Goal: Use online tool/utility

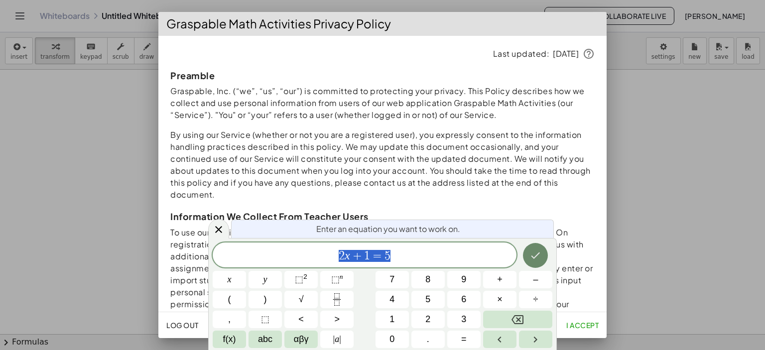
click at [62, 135] on div at bounding box center [382, 175] width 765 height 350
click at [218, 230] on icon at bounding box center [219, 229] width 12 height 12
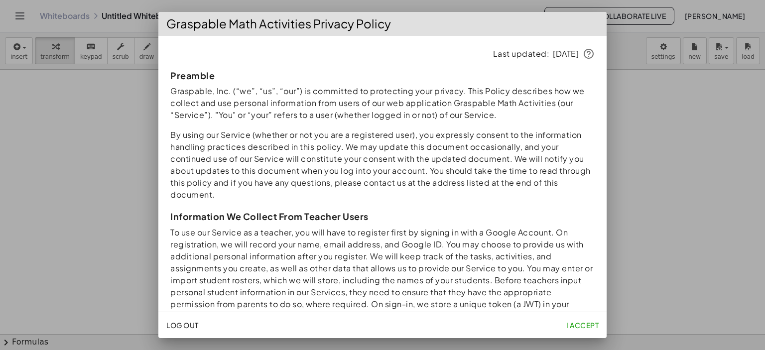
click at [26, 103] on div at bounding box center [382, 175] width 765 height 350
click at [585, 324] on span "I accept" at bounding box center [582, 325] width 32 height 9
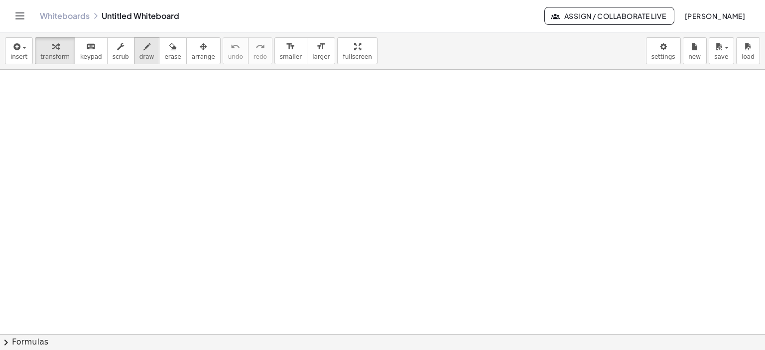
click at [143, 47] on icon "button" at bounding box center [146, 47] width 7 height 12
drag, startPoint x: 150, startPoint y: 104, endPoint x: 156, endPoint y: 115, distance: 13.1
drag, startPoint x: 197, startPoint y: 93, endPoint x: 203, endPoint y: 98, distance: 7.5
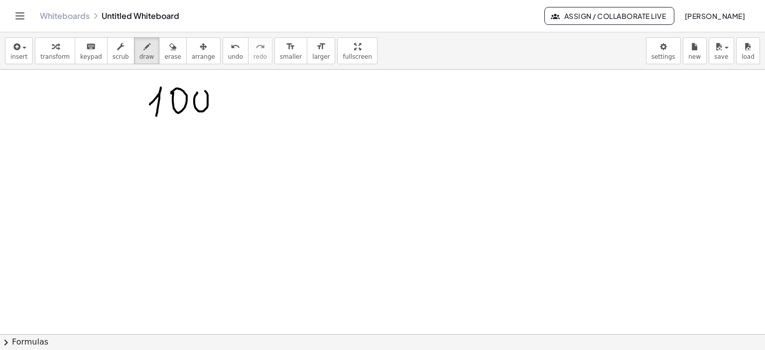
drag, startPoint x: 218, startPoint y: 91, endPoint x: 243, endPoint y: 96, distance: 25.4
drag, startPoint x: 72, startPoint y: 155, endPoint x: 84, endPoint y: 172, distance: 21.1
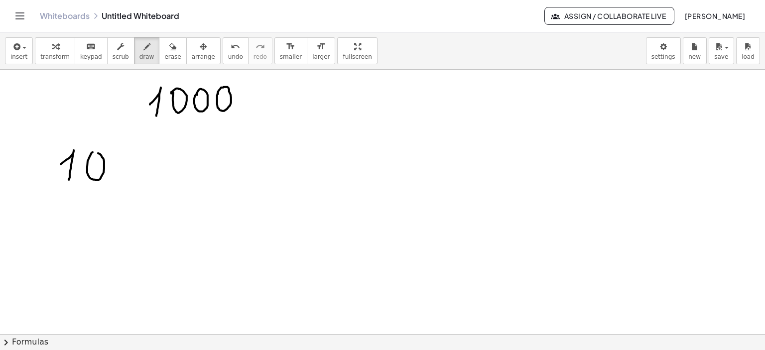
drag, startPoint x: 93, startPoint y: 152, endPoint x: 96, endPoint y: 161, distance: 9.6
drag, startPoint x: 112, startPoint y: 170, endPoint x: 120, endPoint y: 167, distance: 8.5
drag, startPoint x: 145, startPoint y: 153, endPoint x: 196, endPoint y: 165, distance: 52.0
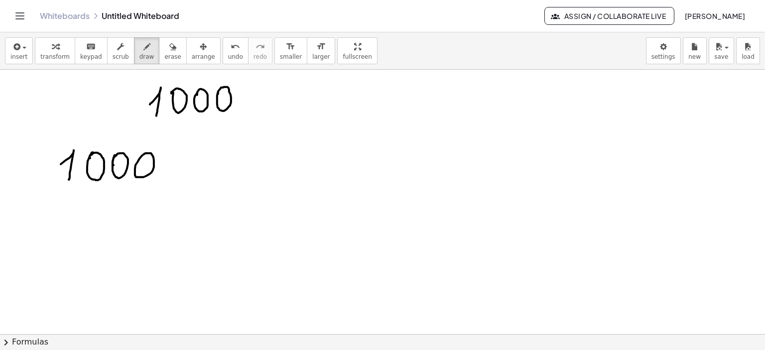
drag, startPoint x: 167, startPoint y: 150, endPoint x: 177, endPoint y: 161, distance: 14.8
drag, startPoint x: 177, startPoint y: 160, endPoint x: 147, endPoint y: 191, distance: 43.3
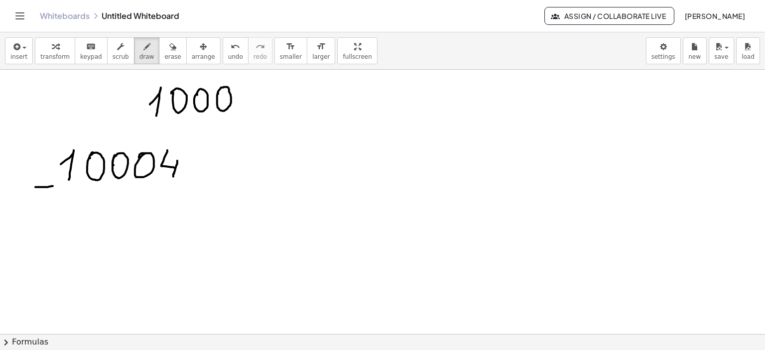
drag, startPoint x: 35, startPoint y: 187, endPoint x: 53, endPoint y: 186, distance: 17.4
drag, startPoint x: 34, startPoint y: 153, endPoint x: 54, endPoint y: 175, distance: 30.0
drag, startPoint x: 407, startPoint y: 91, endPoint x: 428, endPoint y: 113, distance: 31.0
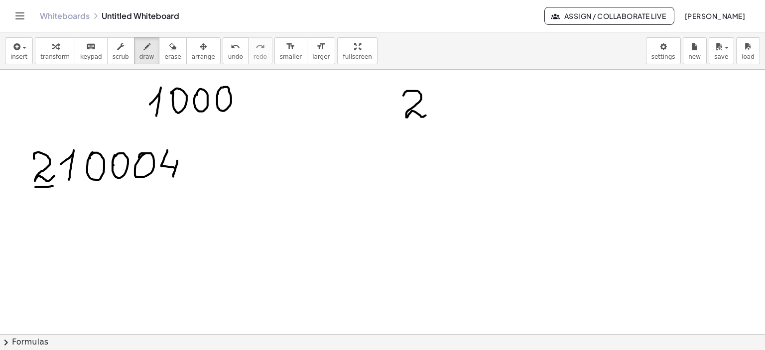
drag, startPoint x: 453, startPoint y: 117, endPoint x: 384, endPoint y: 236, distance: 138.0
drag, startPoint x: 482, startPoint y: 91, endPoint x: 476, endPoint y: 112, distance: 22.2
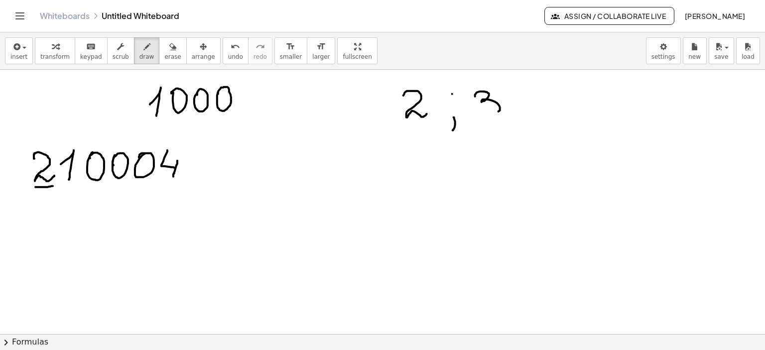
drag, startPoint x: 550, startPoint y: 89, endPoint x: 544, endPoint y: 105, distance: 17.7
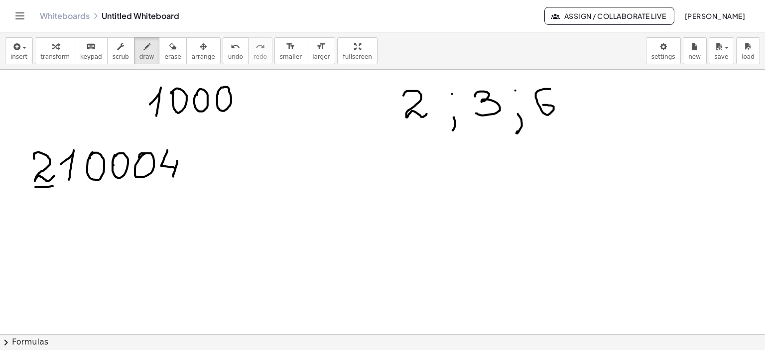
drag, startPoint x: 579, startPoint y: 113, endPoint x: 583, endPoint y: 127, distance: 14.5
drag, startPoint x: 607, startPoint y: 101, endPoint x: 621, endPoint y: 98, distance: 13.7
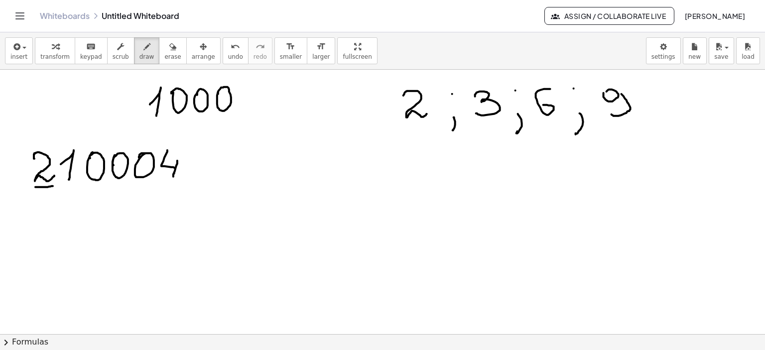
drag, startPoint x: 621, startPoint y: 94, endPoint x: 611, endPoint y: 114, distance: 22.7
drag, startPoint x: 383, startPoint y: 193, endPoint x: 410, endPoint y: 191, distance: 27.4
drag, startPoint x: 406, startPoint y: 198, endPoint x: 409, endPoint y: 193, distance: 5.6
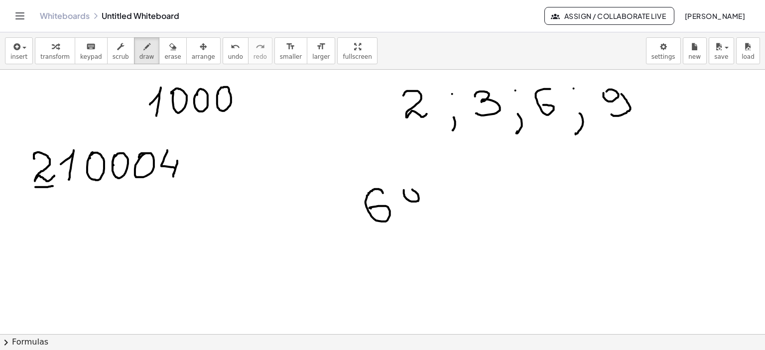
drag, startPoint x: 415, startPoint y: 190, endPoint x: 410, endPoint y: 214, distance: 24.5
drag, startPoint x: 408, startPoint y: 241, endPoint x: 399, endPoint y: 255, distance: 16.6
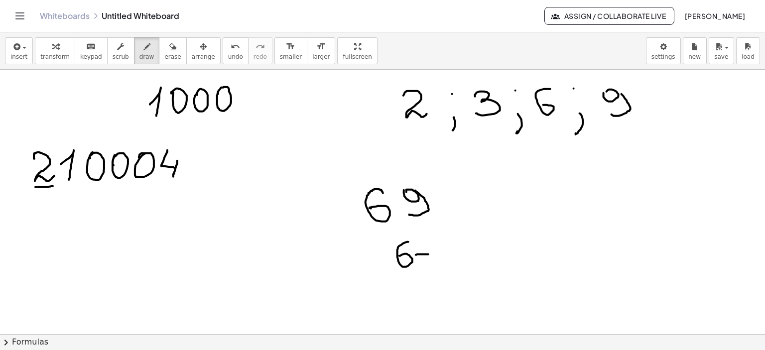
drag, startPoint x: 416, startPoint y: 254, endPoint x: 428, endPoint y: 254, distance: 12.5
drag, startPoint x: 423, startPoint y: 247, endPoint x: 443, endPoint y: 250, distance: 20.1
drag, startPoint x: 441, startPoint y: 246, endPoint x: 444, endPoint y: 250, distance: 5.1
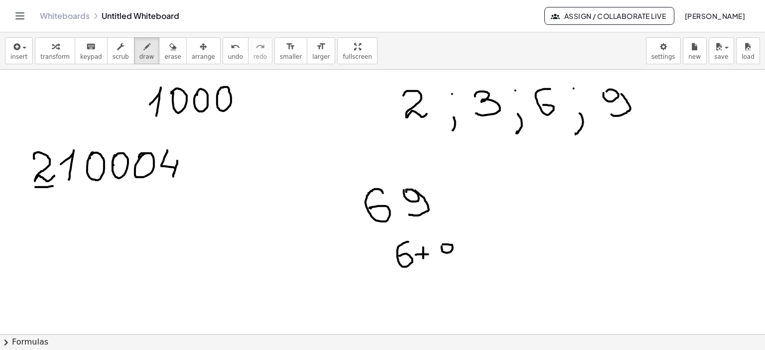
drag, startPoint x: 454, startPoint y: 248, endPoint x: 487, endPoint y: 256, distance: 33.8
drag, startPoint x: 476, startPoint y: 248, endPoint x: 501, endPoint y: 249, distance: 24.9
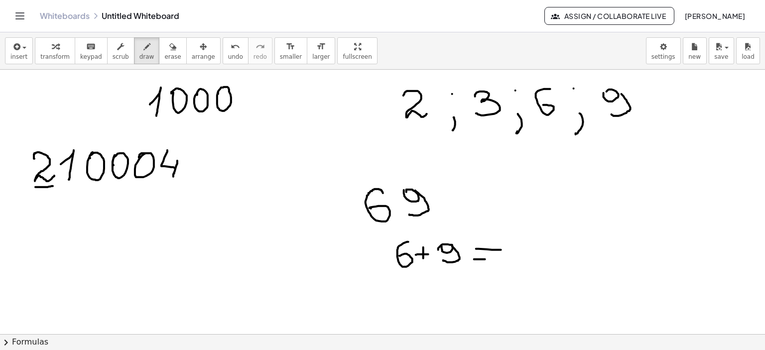
drag, startPoint x: 480, startPoint y: 259, endPoint x: 499, endPoint y: 259, distance: 19.4
drag, startPoint x: 516, startPoint y: 256, endPoint x: 537, endPoint y: 264, distance: 22.6
drag, startPoint x: 539, startPoint y: 241, endPoint x: 544, endPoint y: 256, distance: 15.7
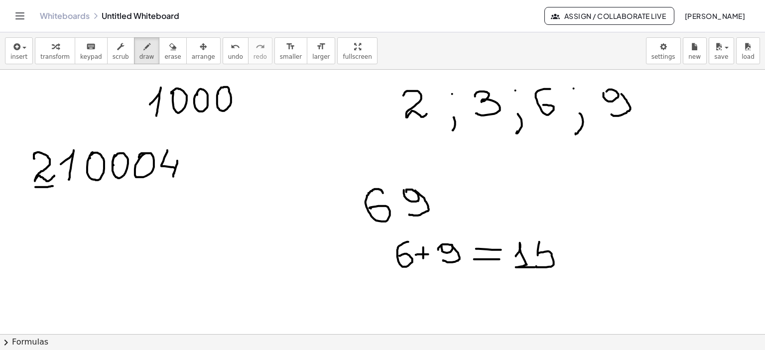
drag, startPoint x: 539, startPoint y: 242, endPoint x: 555, endPoint y: 241, distance: 16.4
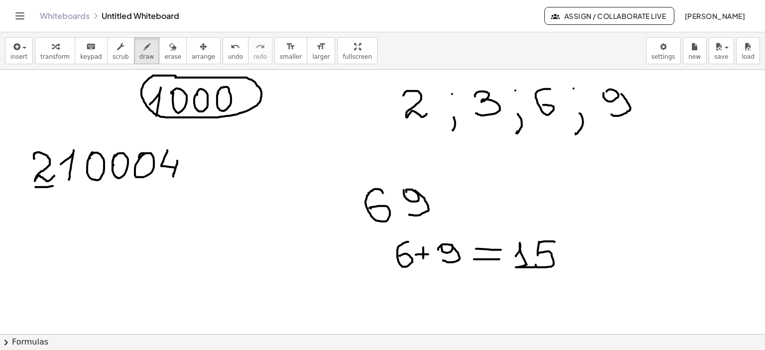
drag, startPoint x: 83, startPoint y: 243, endPoint x: 103, endPoint y: 248, distance: 20.0
drag, startPoint x: 107, startPoint y: 223, endPoint x: 121, endPoint y: 233, distance: 17.5
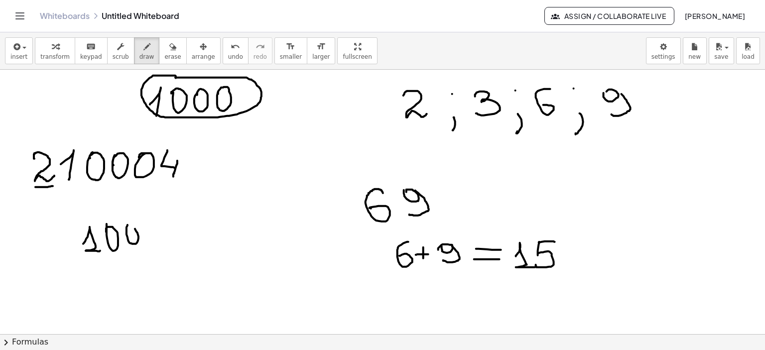
drag, startPoint x: 126, startPoint y: 229, endPoint x: 125, endPoint y: 234, distance: 5.1
drag, startPoint x: 153, startPoint y: 225, endPoint x: 152, endPoint y: 245, distance: 20.4
drag, startPoint x: 46, startPoint y: 257, endPoint x: 152, endPoint y: 250, distance: 106.2
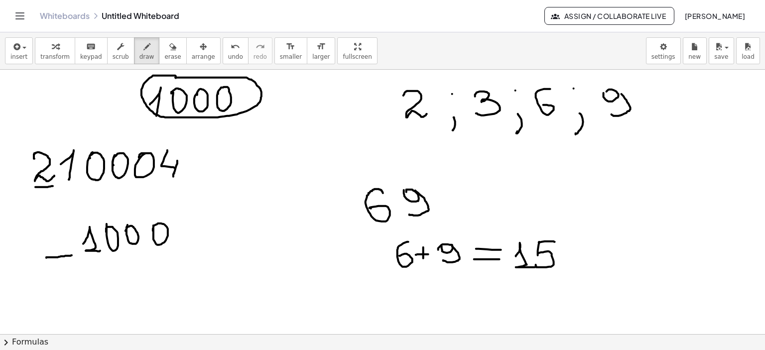
drag, startPoint x: 178, startPoint y: 248, endPoint x: 208, endPoint y: 248, distance: 29.9
drag, startPoint x: 69, startPoint y: 230, endPoint x: 92, endPoint y: 239, distance: 24.6
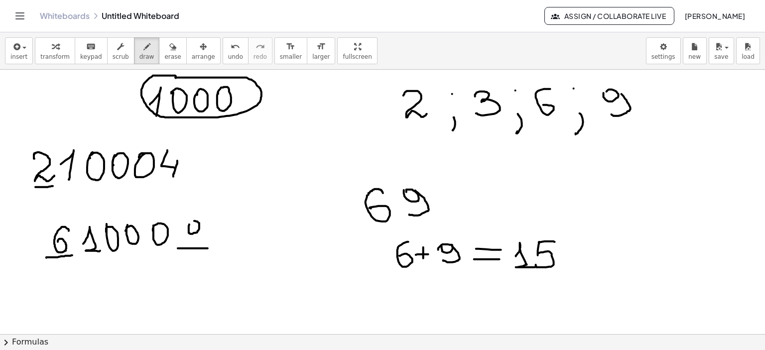
drag, startPoint x: 189, startPoint y: 224, endPoint x: 202, endPoint y: 224, distance: 13.0
drag, startPoint x: 203, startPoint y: 222, endPoint x: 189, endPoint y: 240, distance: 22.8
click at [169, 41] on icon "button" at bounding box center [172, 47] width 7 height 12
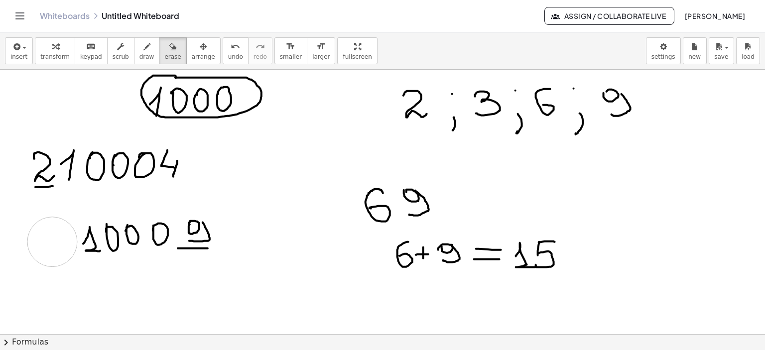
drag, startPoint x: 55, startPoint y: 270, endPoint x: 163, endPoint y: 32, distance: 260.8
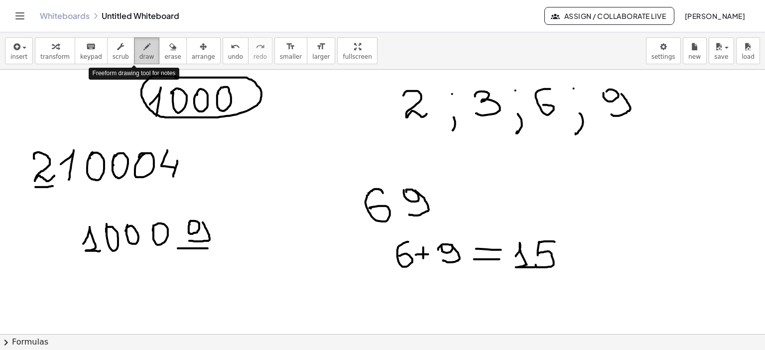
click at [143, 47] on icon "button" at bounding box center [146, 47] width 7 height 12
drag, startPoint x: 59, startPoint y: 226, endPoint x: 65, endPoint y: 228, distance: 6.3
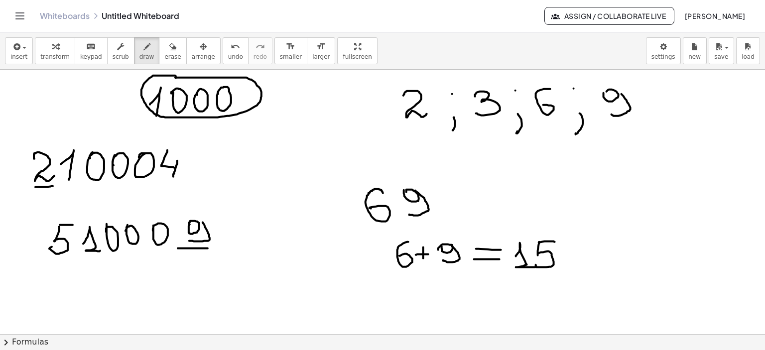
drag, startPoint x: 60, startPoint y: 224, endPoint x: 75, endPoint y: 225, distance: 15.4
click at [164, 43] on div "button" at bounding box center [172, 46] width 16 height 12
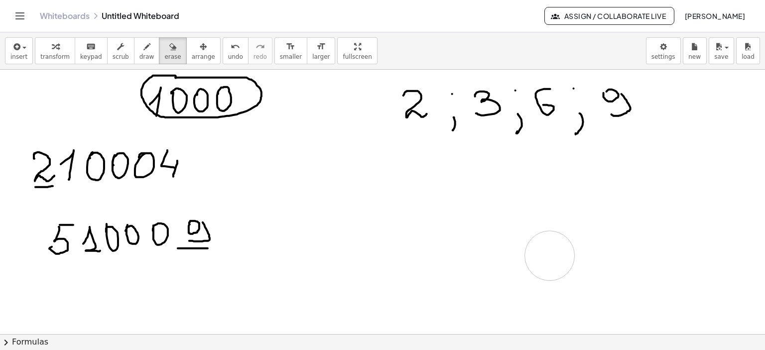
drag, startPoint x: 364, startPoint y: 209, endPoint x: 139, endPoint y: 64, distance: 268.3
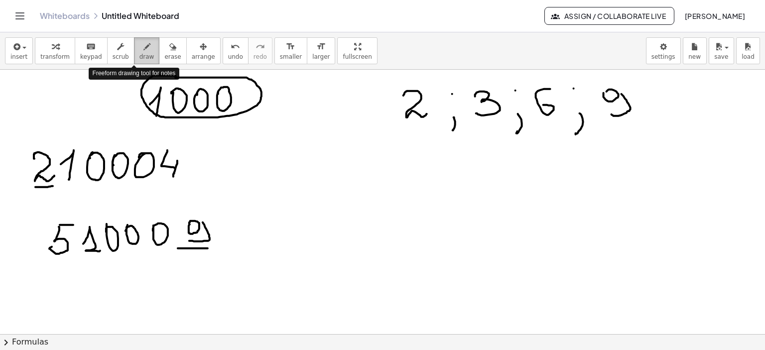
click at [143, 47] on icon "button" at bounding box center [146, 47] width 7 height 12
drag, startPoint x: 444, startPoint y: 163, endPoint x: 475, endPoint y: 163, distance: 30.4
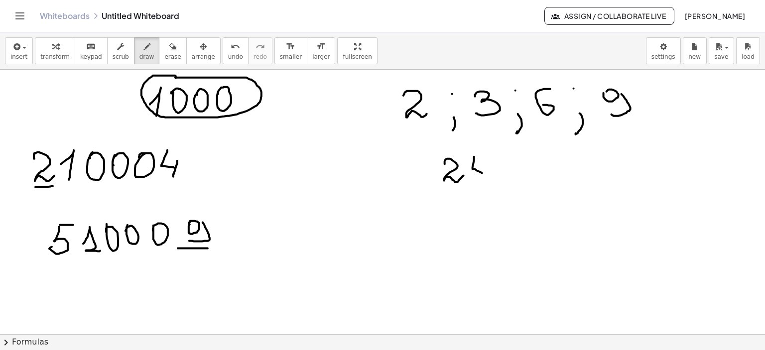
drag, startPoint x: 474, startPoint y: 156, endPoint x: 482, endPoint y: 173, distance: 18.3
drag, startPoint x: 484, startPoint y: 165, endPoint x: 507, endPoint y: 160, distance: 23.9
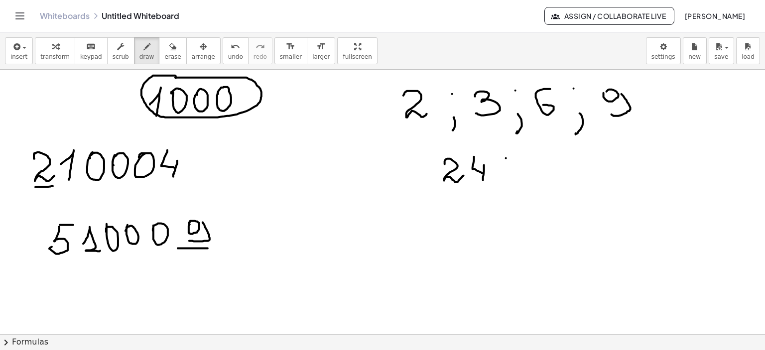
drag, startPoint x: 545, startPoint y: 161, endPoint x: 557, endPoint y: 175, distance: 19.0
drag, startPoint x: 551, startPoint y: 165, endPoint x: 569, endPoint y: 165, distance: 17.4
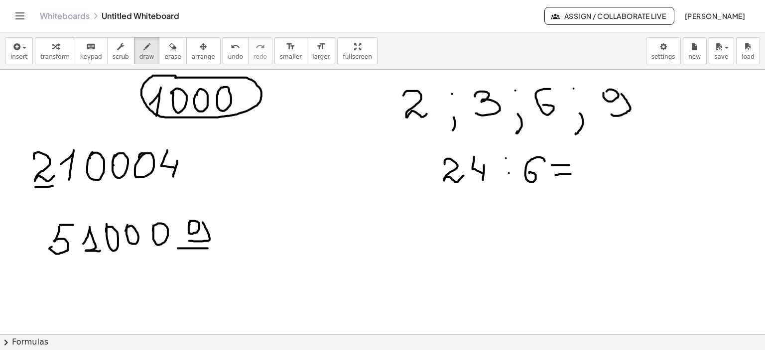
drag, startPoint x: 555, startPoint y: 175, endPoint x: 571, endPoint y: 174, distance: 16.0
drag, startPoint x: 596, startPoint y: 167, endPoint x: 607, endPoint y: 169, distance: 10.6
drag, startPoint x: 608, startPoint y: 161, endPoint x: 574, endPoint y: 193, distance: 46.5
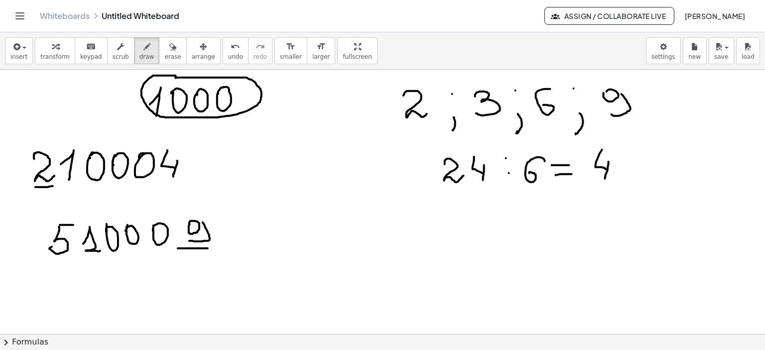
drag, startPoint x: 450, startPoint y: 201, endPoint x: 444, endPoint y: 219, distance: 19.4
drag, startPoint x: 451, startPoint y: 201, endPoint x: 462, endPoint y: 202, distance: 10.5
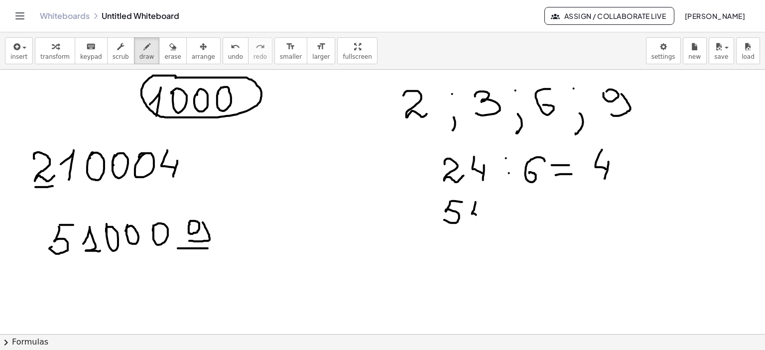
drag, startPoint x: 475, startPoint y: 202, endPoint x: 479, endPoint y: 215, distance: 13.5
drag, startPoint x: 481, startPoint y: 211, endPoint x: 481, endPoint y: 221, distance: 10.0
drag, startPoint x: 509, startPoint y: 203, endPoint x: 510, endPoint y: 213, distance: 10.0
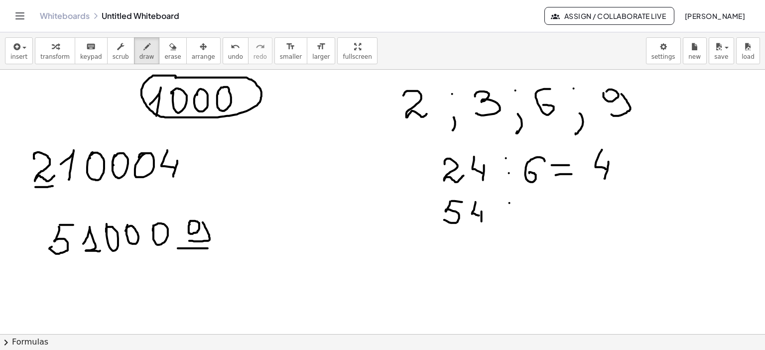
drag, startPoint x: 543, startPoint y: 196, endPoint x: 549, endPoint y: 219, distance: 23.3
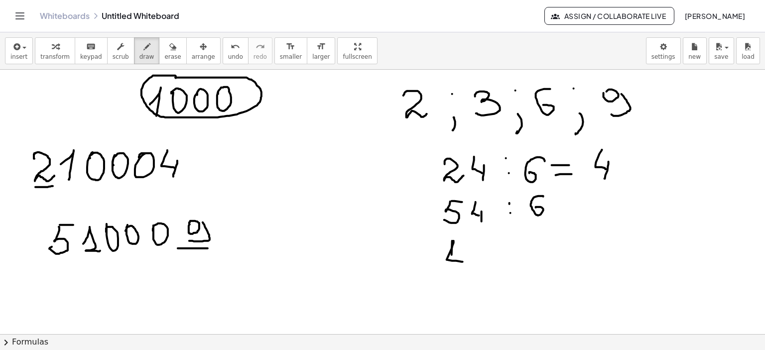
drag, startPoint x: 453, startPoint y: 240, endPoint x: 466, endPoint y: 260, distance: 23.1
drag, startPoint x: 470, startPoint y: 250, endPoint x: 471, endPoint y: 265, distance: 15.0
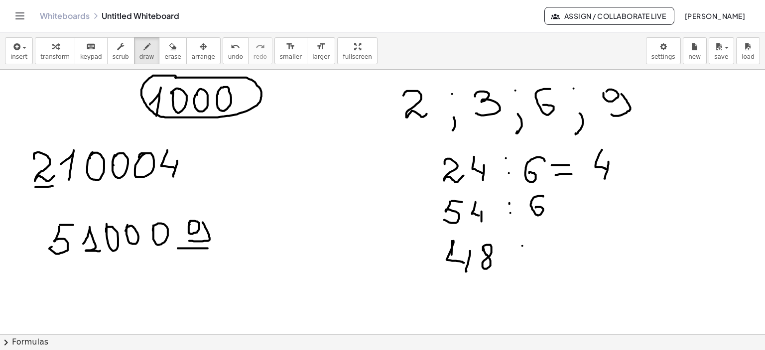
drag, startPoint x: 522, startPoint y: 245, endPoint x: 518, endPoint y: 261, distance: 16.5
drag, startPoint x: 518, startPoint y: 261, endPoint x: 553, endPoint y: 253, distance: 36.7
drag, startPoint x: 563, startPoint y: 245, endPoint x: 561, endPoint y: 256, distance: 11.1
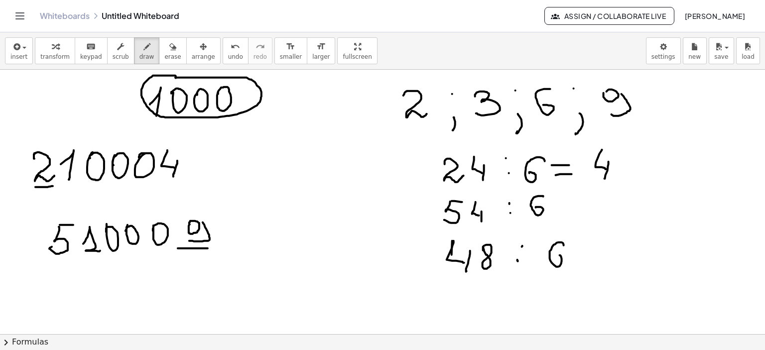
click at [169, 45] on icon "button" at bounding box center [172, 47] width 7 height 12
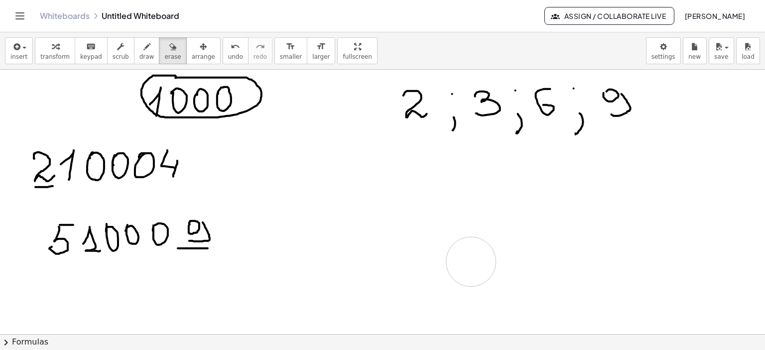
drag, startPoint x: 442, startPoint y: 221, endPoint x: 458, endPoint y: 228, distance: 17.6
drag, startPoint x: 362, startPoint y: 190, endPoint x: 227, endPoint y: 63, distance: 185.6
click at [143, 45] on icon "button" at bounding box center [146, 47] width 7 height 12
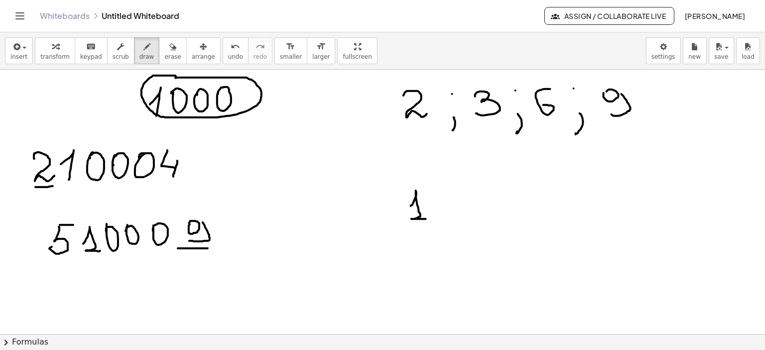
drag, startPoint x: 411, startPoint y: 206, endPoint x: 430, endPoint y: 219, distance: 23.9
drag, startPoint x: 436, startPoint y: 195, endPoint x: 479, endPoint y: 200, distance: 43.6
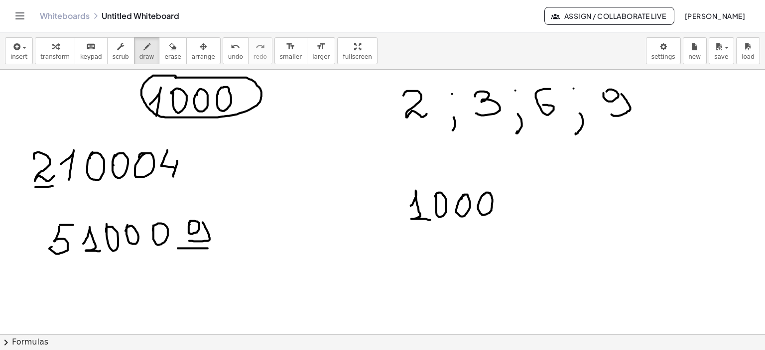
drag, startPoint x: 481, startPoint y: 197, endPoint x: 502, endPoint y: 209, distance: 23.8
drag, startPoint x: 634, startPoint y: 285, endPoint x: 632, endPoint y: 303, distance: 18.0
drag, startPoint x: 650, startPoint y: 294, endPoint x: 664, endPoint y: 294, distance: 13.9
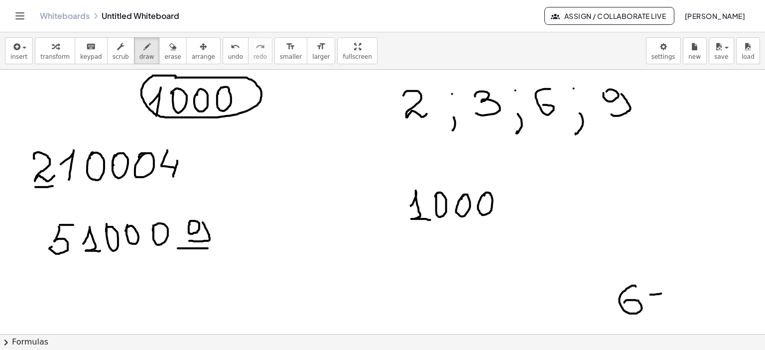
drag, startPoint x: 651, startPoint y: 304, endPoint x: 666, endPoint y: 302, distance: 15.1
drag, startPoint x: 670, startPoint y: 296, endPoint x: 690, endPoint y: 306, distance: 21.6
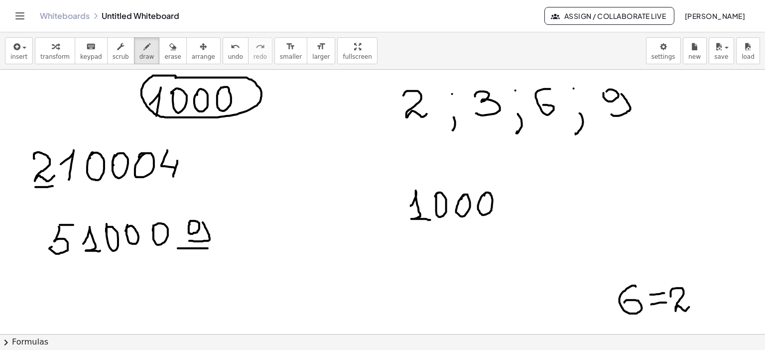
drag, startPoint x: 700, startPoint y: 290, endPoint x: 710, endPoint y: 299, distance: 13.8
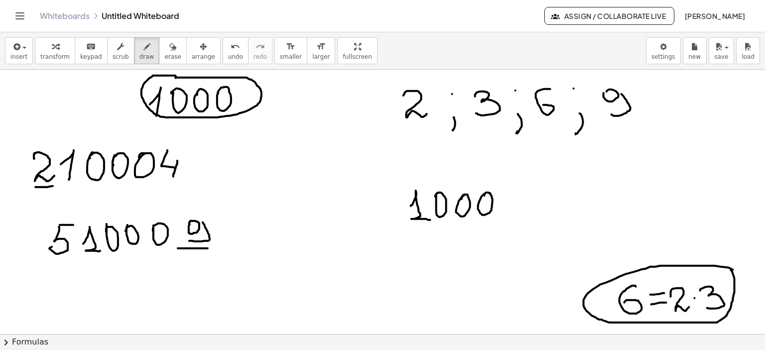
drag, startPoint x: 714, startPoint y: 265, endPoint x: 730, endPoint y: 268, distance: 15.6
drag, startPoint x: 380, startPoint y: 221, endPoint x: 400, endPoint y: 221, distance: 19.9
drag, startPoint x: 501, startPoint y: 214, endPoint x: 526, endPoint y: 214, distance: 24.9
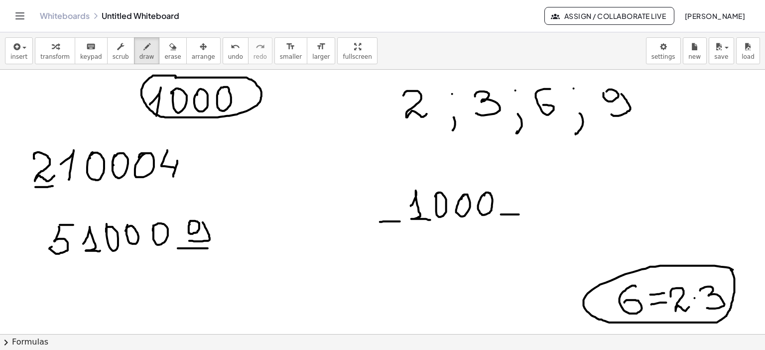
drag, startPoint x: 512, startPoint y: 184, endPoint x: 520, endPoint y: 202, distance: 19.6
drag, startPoint x: 522, startPoint y: 193, endPoint x: 516, endPoint y: 210, distance: 17.8
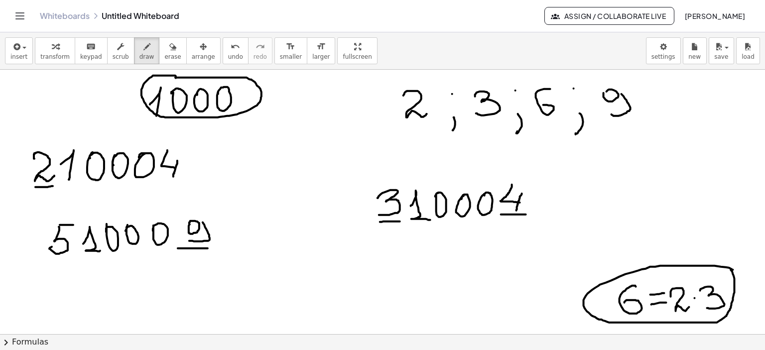
drag, startPoint x: 377, startPoint y: 198, endPoint x: 379, endPoint y: 215, distance: 17.0
click at [169, 49] on icon "button" at bounding box center [172, 47] width 7 height 12
drag, startPoint x: 356, startPoint y: 228, endPoint x: 212, endPoint y: 87, distance: 202.4
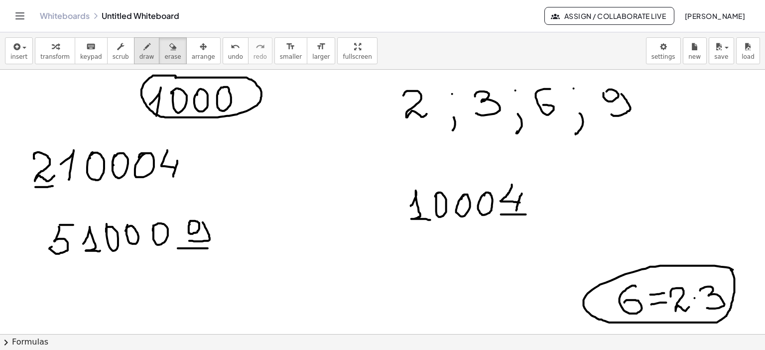
click at [143, 46] on icon "button" at bounding box center [146, 47] width 7 height 12
drag, startPoint x: 382, startPoint y: 222, endPoint x: 398, endPoint y: 222, distance: 15.4
drag, startPoint x: 381, startPoint y: 191, endPoint x: 389, endPoint y: 209, distance: 20.1
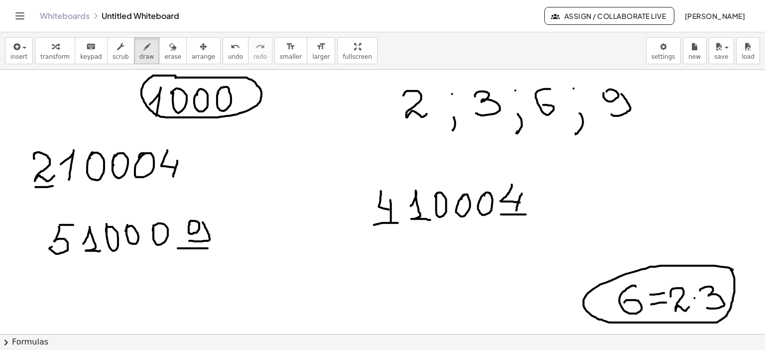
drag, startPoint x: 390, startPoint y: 200, endPoint x: 391, endPoint y: 222, distance: 22.9
click at [169, 51] on icon "button" at bounding box center [172, 47] width 7 height 12
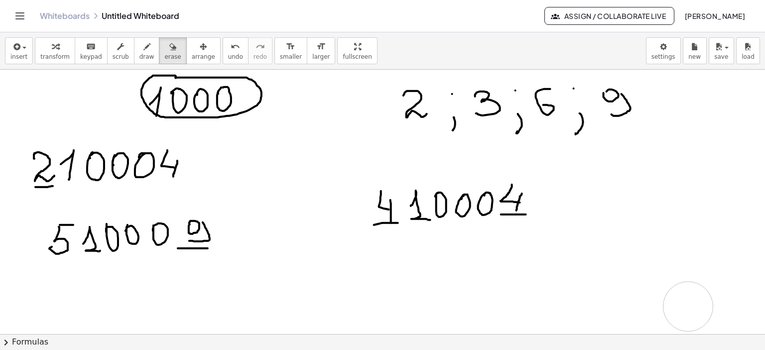
drag, startPoint x: 651, startPoint y: 294, endPoint x: 691, endPoint y: 270, distance: 46.2
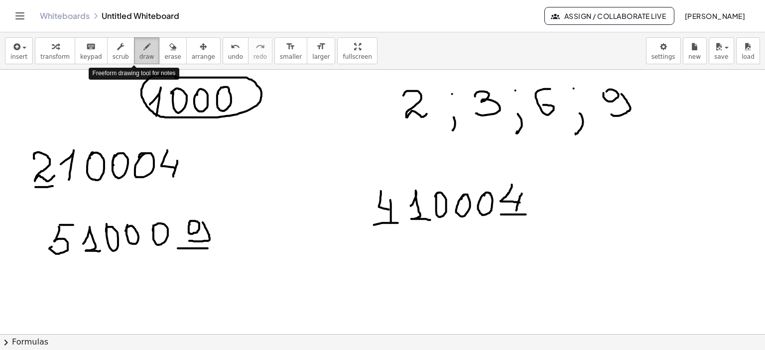
click at [143, 43] on icon "button" at bounding box center [146, 47] width 7 height 12
drag, startPoint x: 423, startPoint y: 269, endPoint x: 448, endPoint y: 263, distance: 26.2
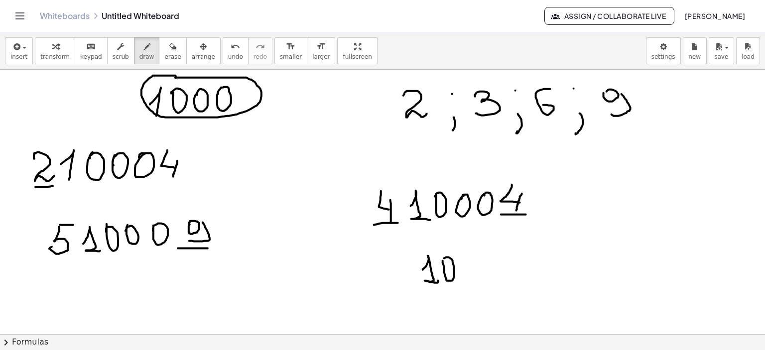
drag, startPoint x: 443, startPoint y: 265, endPoint x: 506, endPoint y: 271, distance: 63.0
drag, startPoint x: 464, startPoint y: 256, endPoint x: 467, endPoint y: 263, distance: 7.3
drag, startPoint x: 489, startPoint y: 258, endPoint x: 500, endPoint y: 261, distance: 10.7
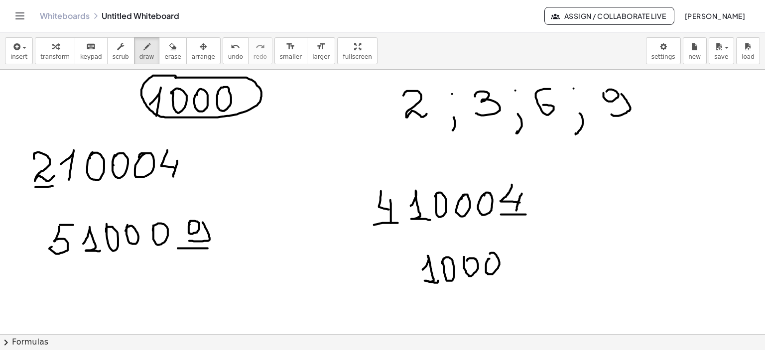
drag, startPoint x: 396, startPoint y: 288, endPoint x: 410, endPoint y: 288, distance: 13.9
drag, startPoint x: 504, startPoint y: 279, endPoint x: 529, endPoint y: 279, distance: 25.4
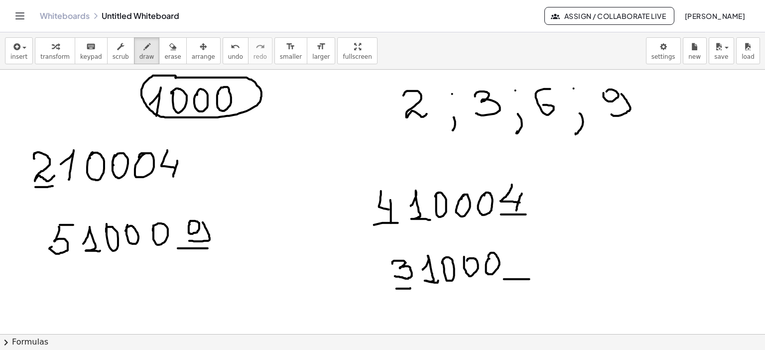
drag, startPoint x: 392, startPoint y: 263, endPoint x: 395, endPoint y: 276, distance: 12.7
drag, startPoint x: 678, startPoint y: 143, endPoint x: 683, endPoint y: 145, distance: 5.6
drag, startPoint x: 691, startPoint y: 142, endPoint x: 670, endPoint y: 168, distance: 33.3
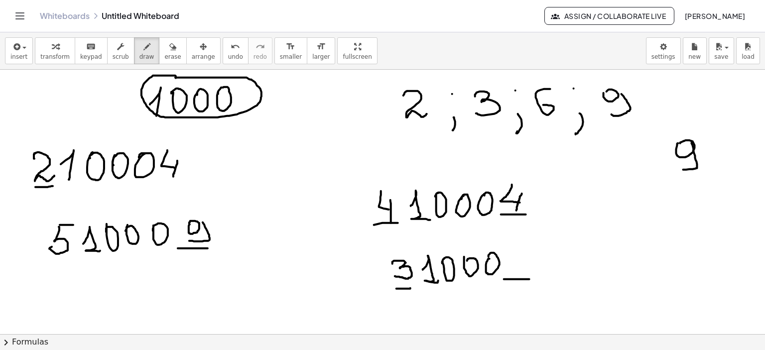
drag, startPoint x: 521, startPoint y: 250, endPoint x: 512, endPoint y: 270, distance: 21.8
drag, startPoint x: 522, startPoint y: 248, endPoint x: 542, endPoint y: 246, distance: 20.5
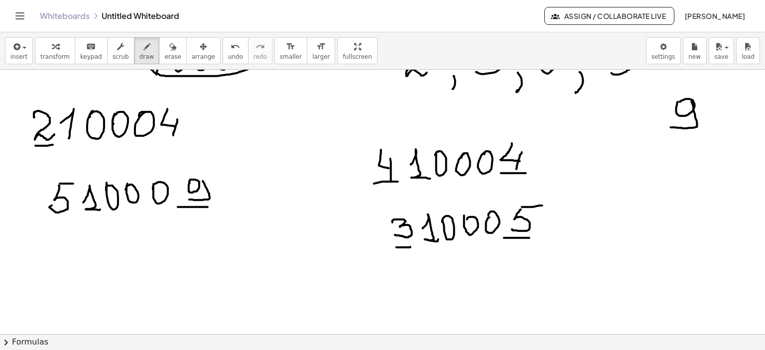
scroll to position [50, 0]
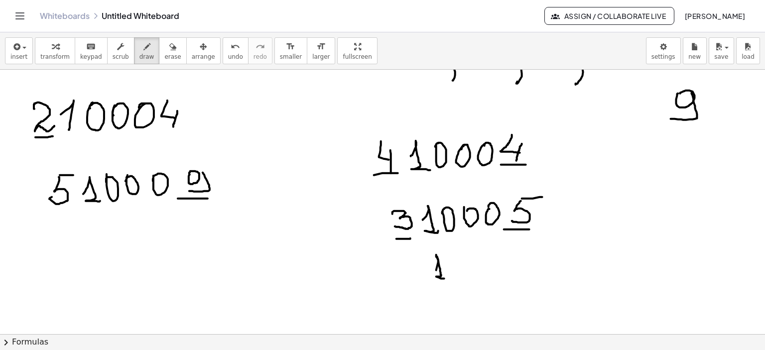
drag, startPoint x: 438, startPoint y: 262, endPoint x: 460, endPoint y: 260, distance: 22.0
click at [445, 278] on div at bounding box center [382, 317] width 765 height 594
drag, startPoint x: 457, startPoint y: 259, endPoint x: 474, endPoint y: 256, distance: 17.1
click at [453, 262] on div at bounding box center [382, 317] width 765 height 594
drag, startPoint x: 477, startPoint y: 252, endPoint x: 498, endPoint y: 254, distance: 20.5
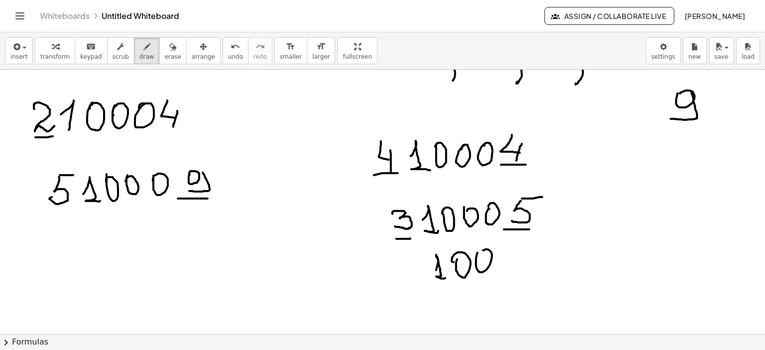
click at [479, 253] on div at bounding box center [382, 317] width 765 height 594
click at [498, 249] on div at bounding box center [382, 317] width 765 height 594
drag, startPoint x: 394, startPoint y: 284, endPoint x: 415, endPoint y: 284, distance: 20.4
click at [415, 284] on div at bounding box center [382, 317] width 765 height 594
drag, startPoint x: 520, startPoint y: 276, endPoint x: 544, endPoint y: 277, distance: 23.9
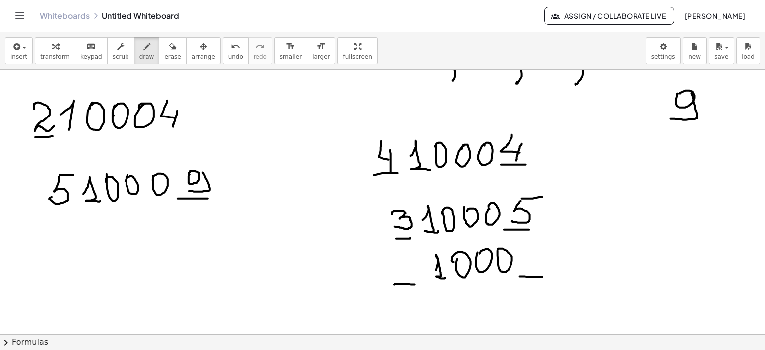
click at [543, 277] on div at bounding box center [382, 317] width 765 height 594
drag, startPoint x: 671, startPoint y: 157, endPoint x: 694, endPoint y: 164, distance: 24.1
click at [691, 167] on div at bounding box center [382, 317] width 765 height 594
click at [693, 146] on div at bounding box center [382, 317] width 765 height 594
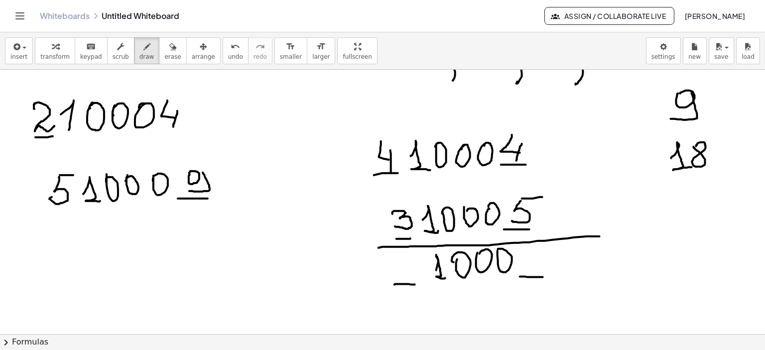
drag, startPoint x: 378, startPoint y: 247, endPoint x: 599, endPoint y: 236, distance: 221.3
click at [599, 236] on div at bounding box center [382, 317] width 765 height 594
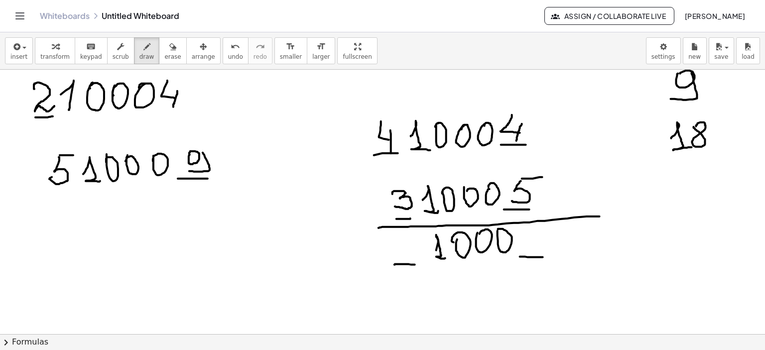
scroll to position [90, 0]
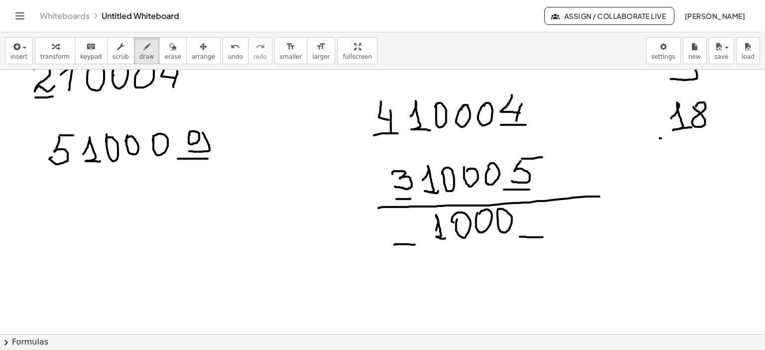
drag, startPoint x: 659, startPoint y: 138, endPoint x: 683, endPoint y: 139, distance: 23.9
click at [663, 138] on div at bounding box center [382, 277] width 765 height 594
drag, startPoint x: 706, startPoint y: 137, endPoint x: 707, endPoint y: 159, distance: 22.0
click at [707, 159] on div at bounding box center [382, 277] width 765 height 594
drag, startPoint x: 670, startPoint y: 168, endPoint x: 713, endPoint y: 167, distance: 42.8
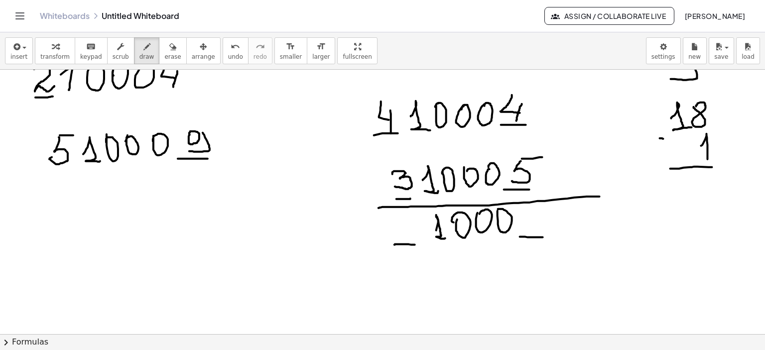
click at [713, 167] on div at bounding box center [382, 277] width 765 height 594
drag, startPoint x: 670, startPoint y: 185, endPoint x: 695, endPoint y: 182, distance: 25.5
click at [677, 196] on div at bounding box center [382, 277] width 765 height 594
click at [703, 199] on div at bounding box center [382, 277] width 765 height 594
drag, startPoint x: 694, startPoint y: 177, endPoint x: 705, endPoint y: 197, distance: 22.5
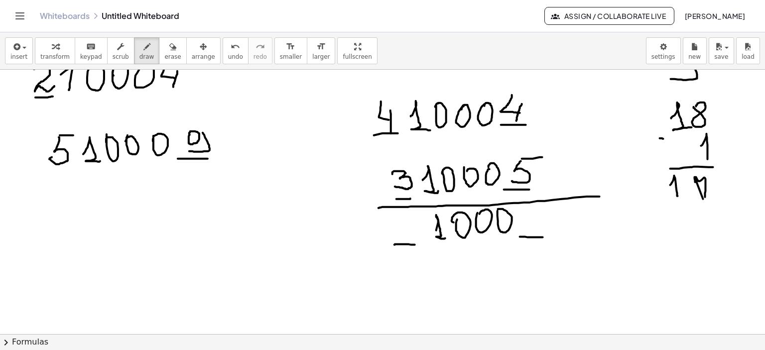
click at [705, 197] on div at bounding box center [382, 277] width 765 height 594
drag, startPoint x: 695, startPoint y: 188, endPoint x: 713, endPoint y: 188, distance: 17.9
click at [713, 188] on div at bounding box center [382, 277] width 765 height 594
drag, startPoint x: 524, startPoint y: 212, endPoint x: 543, endPoint y: 215, distance: 19.1
click at [525, 216] on div at bounding box center [382, 277] width 765 height 594
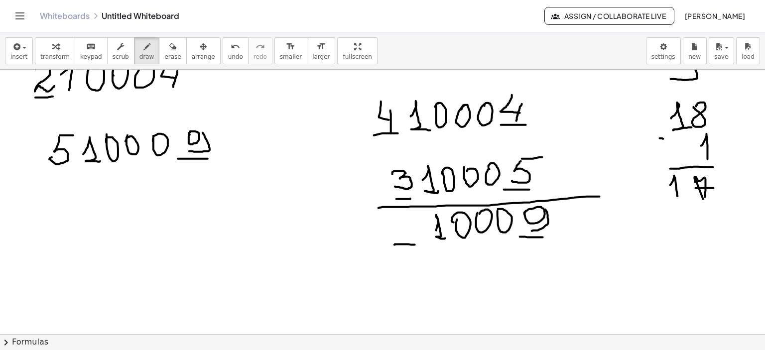
drag, startPoint x: 545, startPoint y: 209, endPoint x: 532, endPoint y: 230, distance: 25.3
click at [532, 230] on div at bounding box center [382, 277] width 765 height 594
click at [400, 220] on div at bounding box center [382, 277] width 765 height 594
click at [169, 41] on icon "button" at bounding box center [172, 47] width 7 height 12
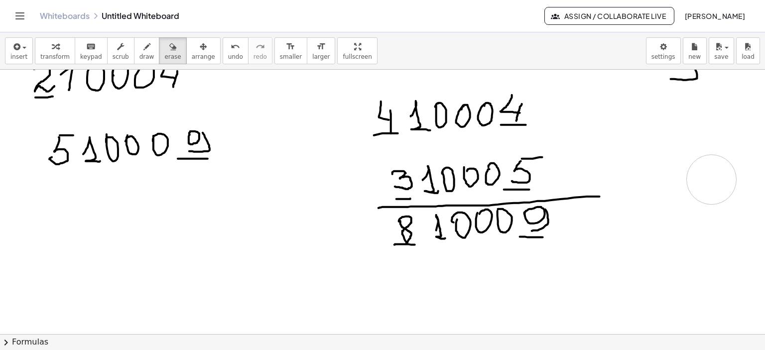
drag, startPoint x: 682, startPoint y: 195, endPoint x: 711, endPoint y: 179, distance: 33.2
click at [711, 179] on div at bounding box center [382, 277] width 765 height 594
drag, startPoint x: 407, startPoint y: 267, endPoint x: 413, endPoint y: 279, distance: 13.1
click at [413, 279] on div at bounding box center [382, 277] width 765 height 594
click at [143, 44] on icon "button" at bounding box center [146, 47] width 7 height 12
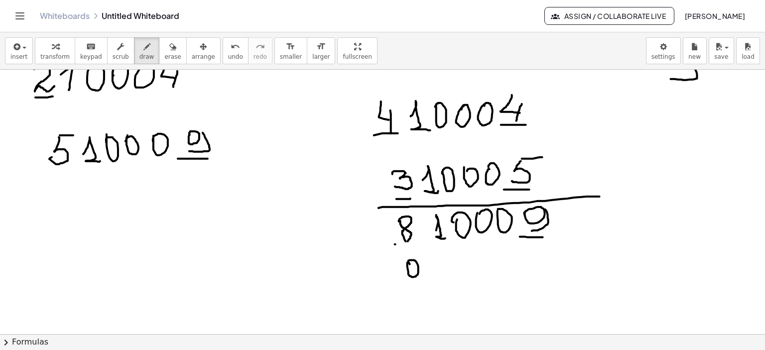
drag, startPoint x: 407, startPoint y: 262, endPoint x: 412, endPoint y: 266, distance: 6.4
click at [410, 264] on div at bounding box center [382, 277] width 765 height 594
drag, startPoint x: 419, startPoint y: 264, endPoint x: 409, endPoint y: 288, distance: 25.7
click at [409, 288] on div at bounding box center [382, 277] width 765 height 594
drag, startPoint x: 437, startPoint y: 278, endPoint x: 454, endPoint y: 274, distance: 18.5
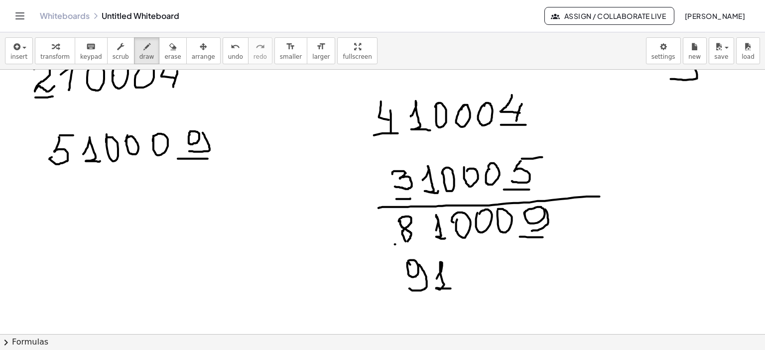
click at [451, 288] on div at bounding box center [382, 277] width 765 height 594
drag, startPoint x: 455, startPoint y: 266, endPoint x: 464, endPoint y: 273, distance: 10.7
click at [453, 271] on div at bounding box center [382, 277] width 765 height 594
click at [480, 266] on div at bounding box center [382, 277] width 765 height 594
drag, startPoint x: 500, startPoint y: 262, endPoint x: 511, endPoint y: 267, distance: 12.5
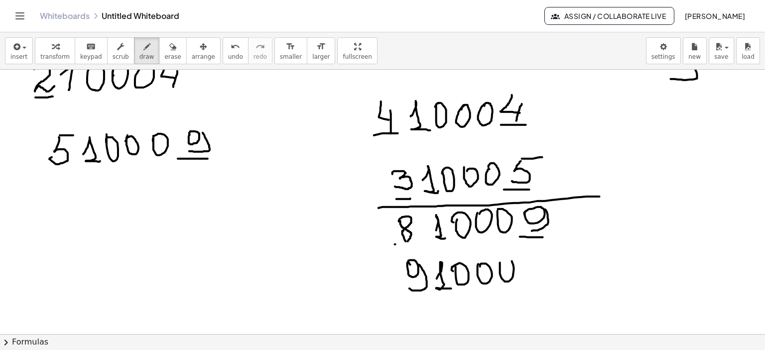
click at [504, 264] on div at bounding box center [382, 277] width 765 height 594
drag, startPoint x: 532, startPoint y: 257, endPoint x: 595, endPoint y: 286, distance: 69.5
click at [531, 256] on div at bounding box center [382, 277] width 765 height 594
click at [542, 279] on div at bounding box center [382, 277] width 765 height 594
